Goal: Task Accomplishment & Management: Manage account settings

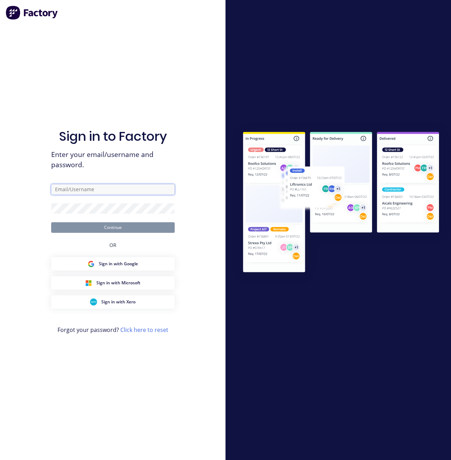
click at [107, 186] on input "text" at bounding box center [113, 189] width 124 height 11
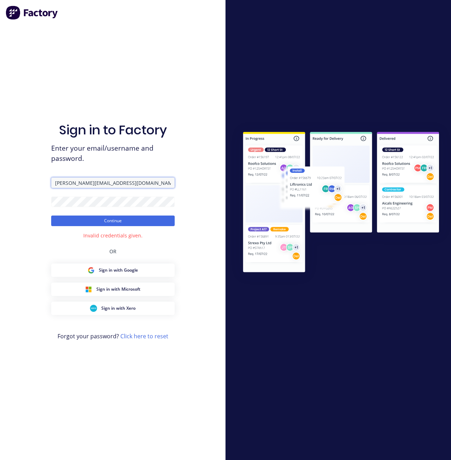
drag, startPoint x: 71, startPoint y: 186, endPoint x: 275, endPoint y: 180, distance: 203.7
click at [261, 183] on div "Sign in to Factory Enter your email/username and password. [PERSON_NAME][EMAIL_…" at bounding box center [225, 230] width 451 height 460
type input "[PERSON_NAME][EMAIL_ADDRESS][DOMAIN_NAME]"
click at [51, 216] on button "Continue" at bounding box center [113, 221] width 124 height 11
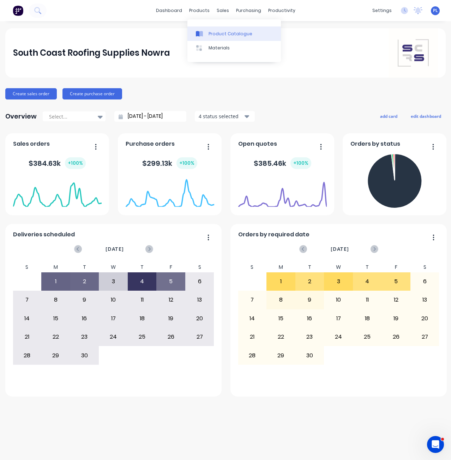
click at [206, 32] on div at bounding box center [201, 34] width 11 height 6
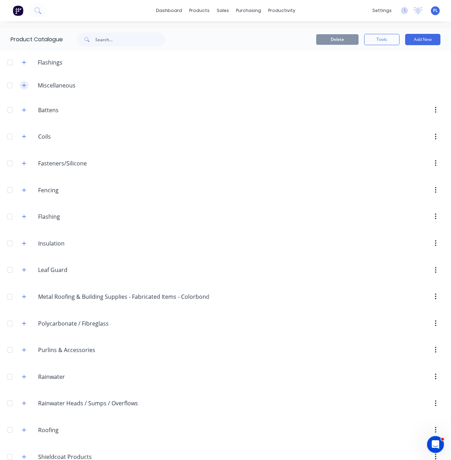
click at [25, 85] on icon "button" at bounding box center [24, 85] width 4 height 5
